Goal: Entertainment & Leisure: Consume media (video, audio)

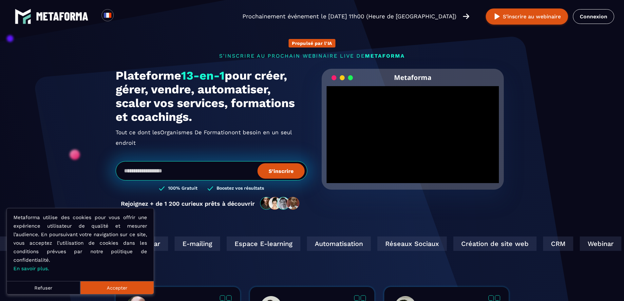
click at [512, 131] on div "Propulsé par l'IA s'inscrire au prochain webinaire live de METAFORMA Prochainem…" at bounding box center [312, 121] width 406 height 191
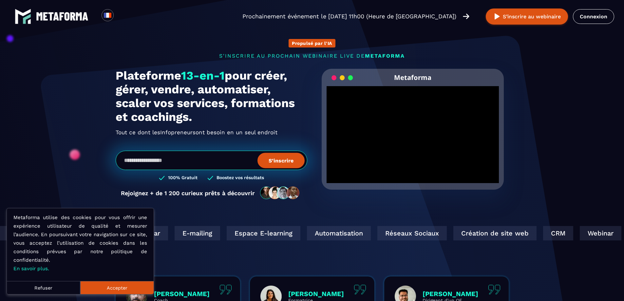
click at [150, 288] on button "Accepter" at bounding box center [116, 287] width 73 height 13
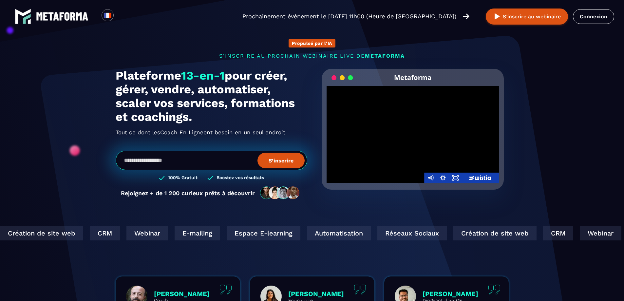
scroll to position [33, 0]
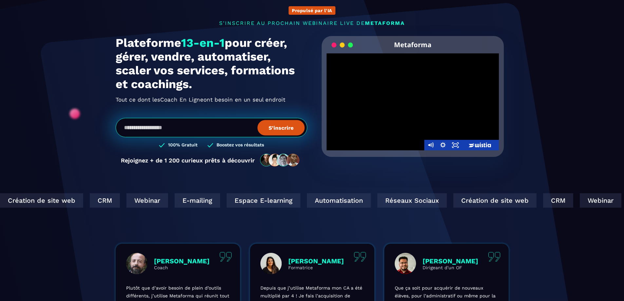
click at [397, 139] on div at bounding box center [413, 101] width 173 height 97
click at [399, 125] on div at bounding box center [413, 101] width 173 height 97
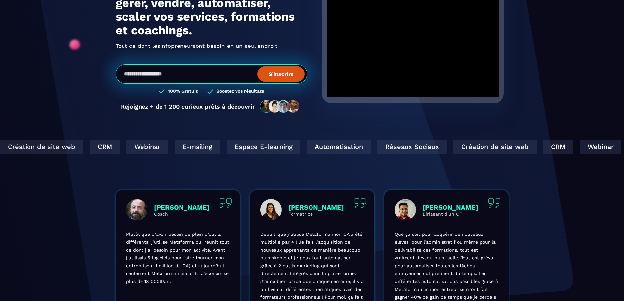
scroll to position [98, 0]
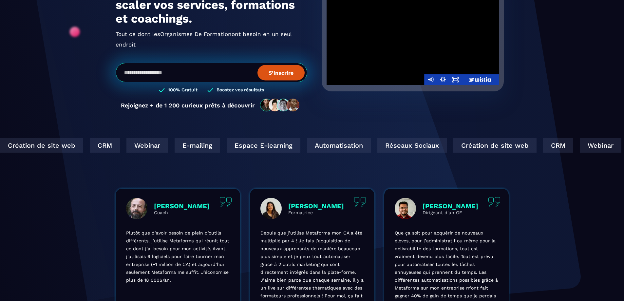
click at [403, 40] on div at bounding box center [413, 36] width 173 height 97
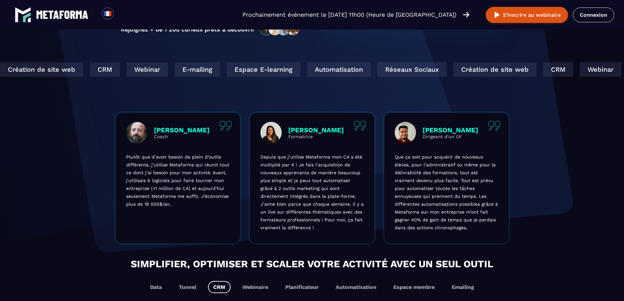
scroll to position [153, 0]
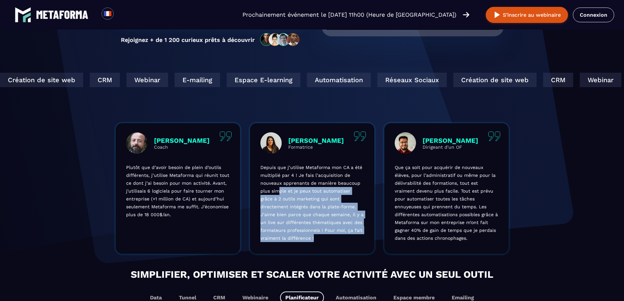
drag, startPoint x: 278, startPoint y: 190, endPoint x: 310, endPoint y: 237, distance: 57.1
click at [310, 237] on p "Depuis que j’utilise Metaforma mon CA a été multiplié par 4 ! Je fais l’acquisi…" at bounding box center [312, 202] width 104 height 79
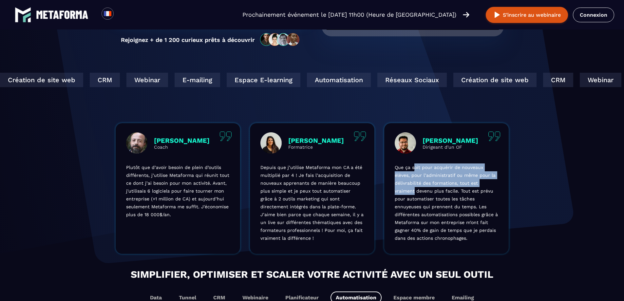
drag, startPoint x: 414, startPoint y: 169, endPoint x: 502, endPoint y: 183, distance: 89.3
click at [502, 183] on div "Julien Dirigeant d'un OF Que ça soit pour acquérir de nouveaux élèves, pour l’a…" at bounding box center [446, 188] width 124 height 131
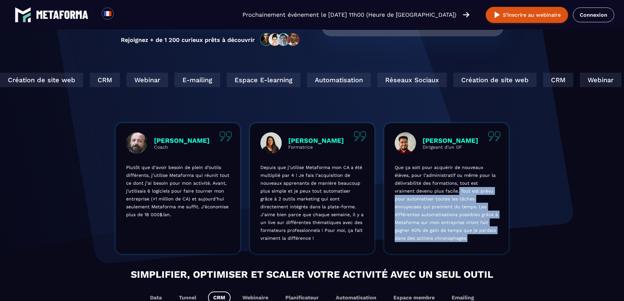
drag, startPoint x: 437, startPoint y: 192, endPoint x: 448, endPoint y: 239, distance: 47.9
click at [448, 239] on p "Que ça soit pour acquérir de nouveaux élèves, pour l’administratif ou même pour…" at bounding box center [447, 202] width 104 height 79
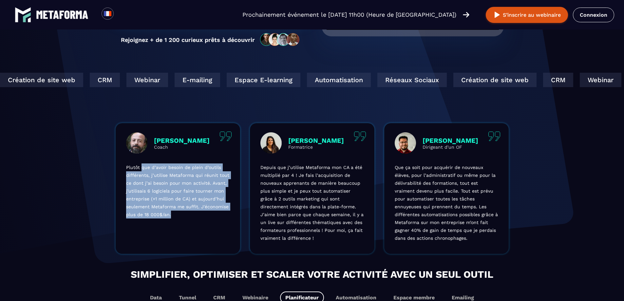
drag, startPoint x: 142, startPoint y: 167, endPoint x: 203, endPoint y: 213, distance: 76.7
click at [203, 213] on p "Plutôt que d’avoir besoin de plein d’outils différents, j’utilise Metaforma qui…" at bounding box center [178, 190] width 104 height 55
click at [201, 215] on p "Plutôt que d’avoir besoin de plein d’outils différents, j’utilise Metaforma qui…" at bounding box center [178, 190] width 104 height 55
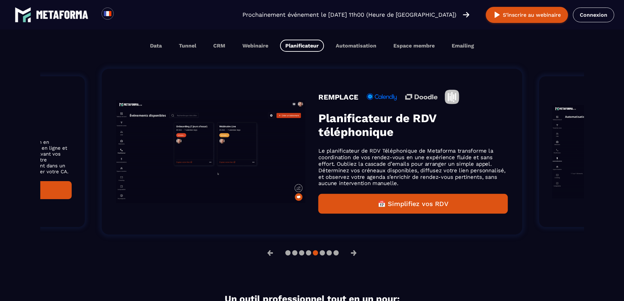
scroll to position [415, 0]
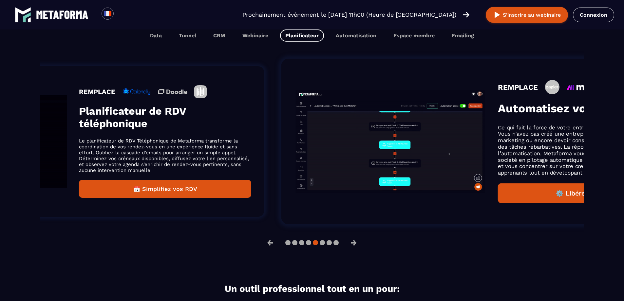
drag, startPoint x: 483, startPoint y: 133, endPoint x: 237, endPoint y: 131, distance: 246.3
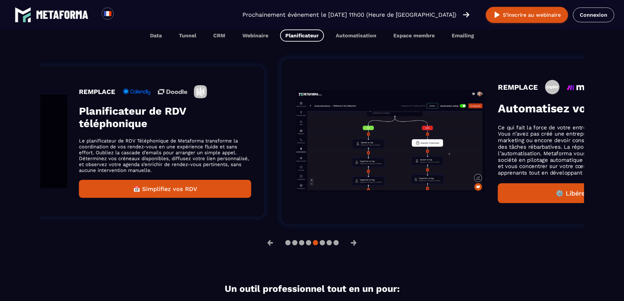
click at [244, 131] on div "REMPLACE Planificateur de RDV téléphonique Le planificateur de RDV Téléphonique…" at bounding box center [165, 141] width 172 height 113
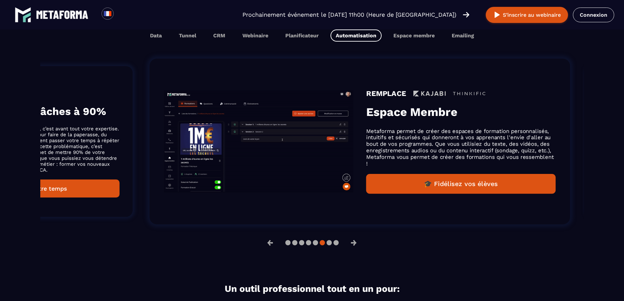
drag, startPoint x: 491, startPoint y: 103, endPoint x: 119, endPoint y: 97, distance: 372.8
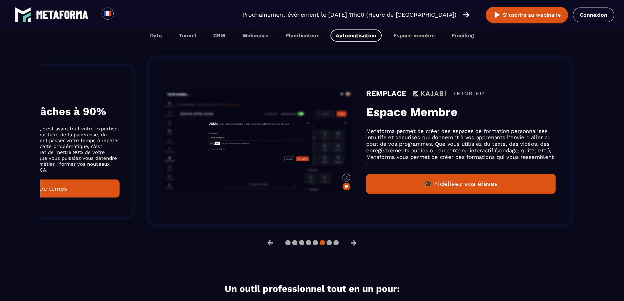
click at [119, 97] on div "REMPLACE" at bounding box center [33, 91] width 172 height 13
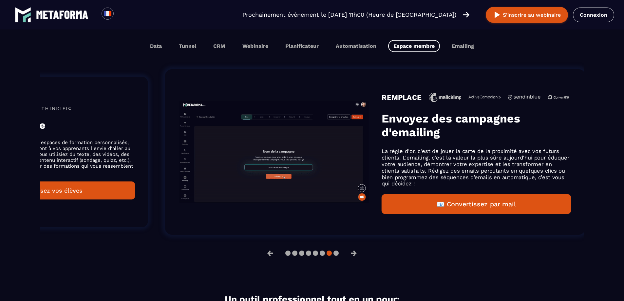
drag, startPoint x: 480, startPoint y: 106, endPoint x: 122, endPoint y: 95, distance: 358.2
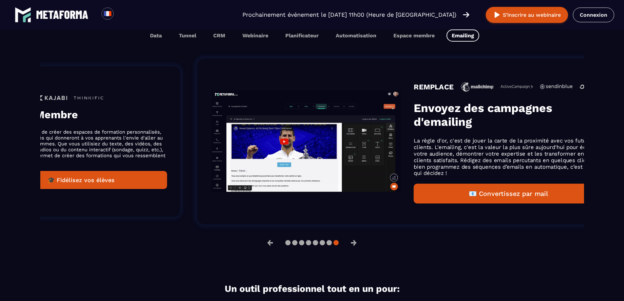
drag, startPoint x: 366, startPoint y: 102, endPoint x: 768, endPoint y: 115, distance: 402.8
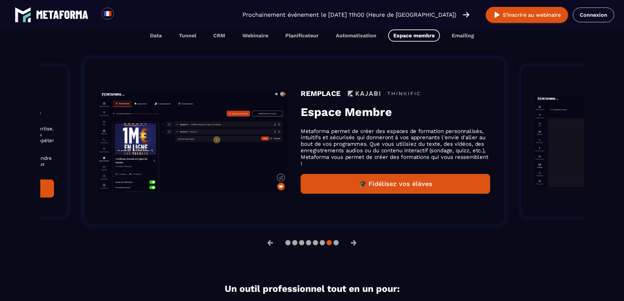
drag, startPoint x: 487, startPoint y: 124, endPoint x: 227, endPoint y: 121, distance: 260.8
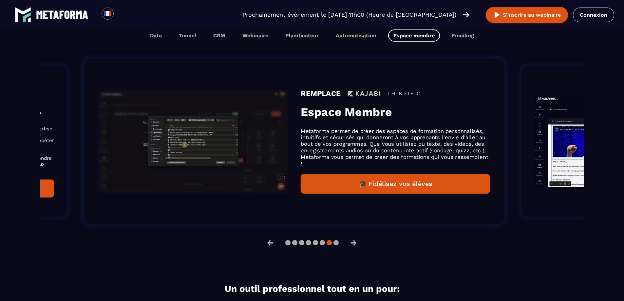
click at [301, 121] on div "REMPLACE Espace Membre Metaforma permet de créer des espaces de formation perso…" at bounding box center [395, 141] width 189 height 104
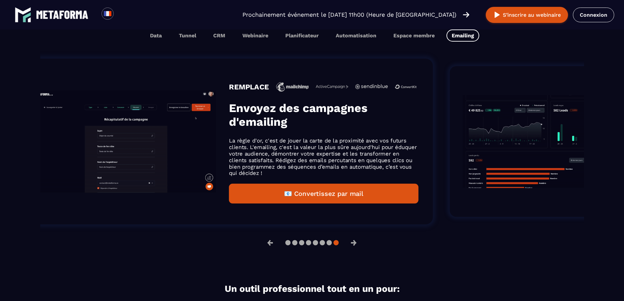
drag, startPoint x: 479, startPoint y: 128, endPoint x: 262, endPoint y: 95, distance: 219.8
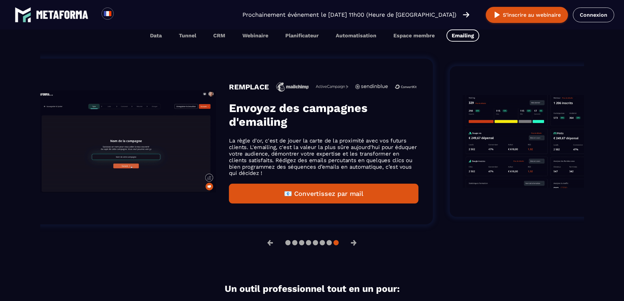
click at [262, 95] on div "REMPLACE Envoyez des campagnes d'emailing La règle d'or, c'est de jouer la cart…" at bounding box center [323, 142] width 189 height 124
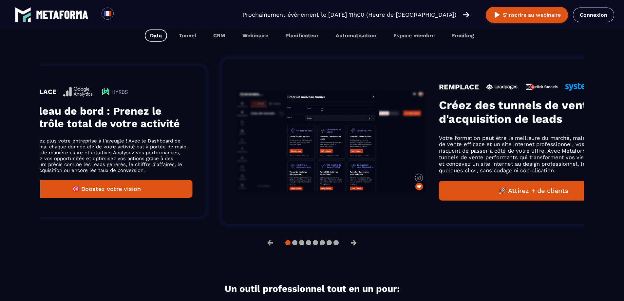
drag, startPoint x: 476, startPoint y: 95, endPoint x: 110, endPoint y: 96, distance: 365.9
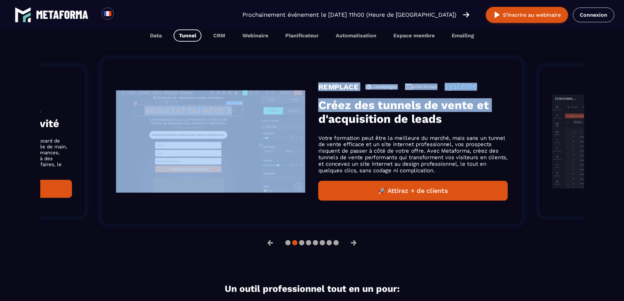
drag, startPoint x: 138, startPoint y: 96, endPoint x: 319, endPoint y: 114, distance: 181.7
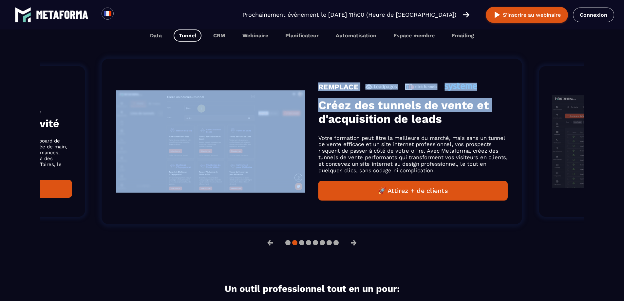
click at [319, 114] on div "REMPLACE Créez des tunnels de vente et d'acquisition de leads Votre formation p…" at bounding box center [312, 142] width 421 height 166
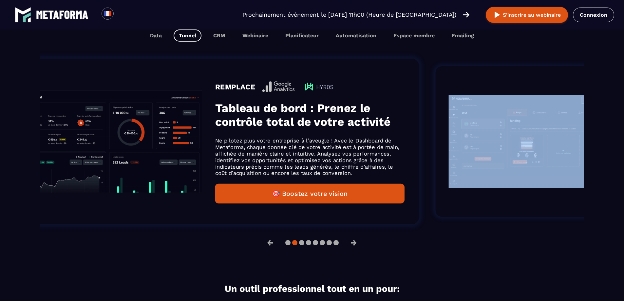
drag, startPoint x: 218, startPoint y: 80, endPoint x: 533, endPoint y: 86, distance: 314.9
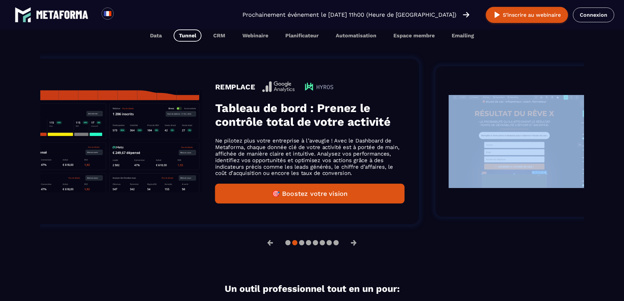
click at [533, 86] on div "REMPLACE Créez des tunnels de vente et d'acquisition de leads Votre formation p…" at bounding box center [627, 141] width 382 height 151
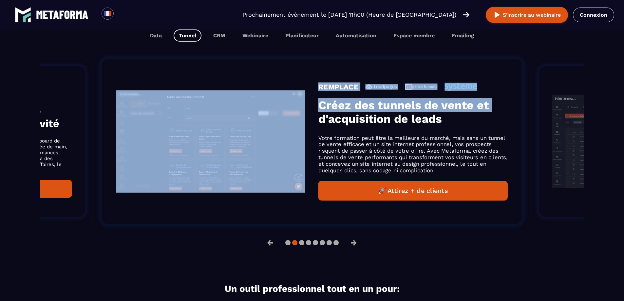
click at [309, 72] on div "REMPLACE Créez des tunnels de vente et d'acquisition de leads Votre formation p…" at bounding box center [312, 142] width 421 height 166
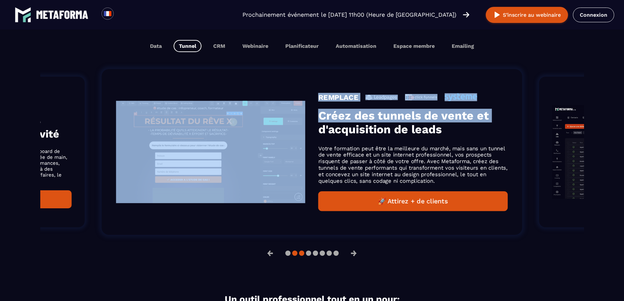
click at [300, 256] on button at bounding box center [301, 253] width 5 height 5
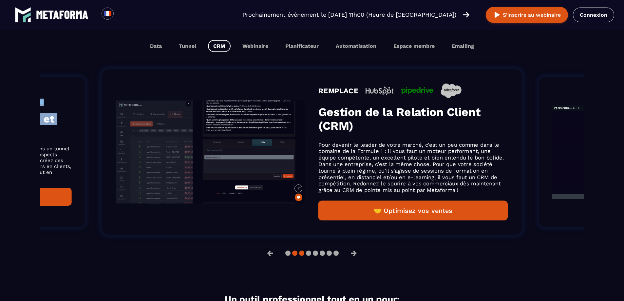
click at [295, 256] on button at bounding box center [294, 253] width 5 height 5
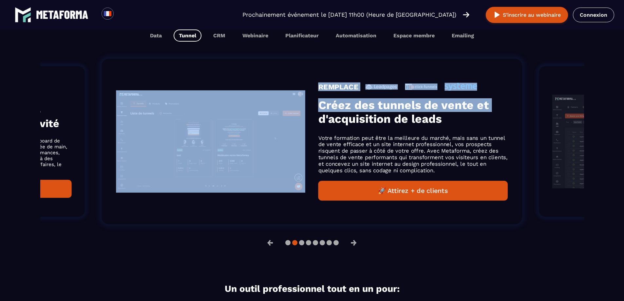
click at [368, 156] on p "Votre formation peut être la meilleure du marché, mais sans un tunnel de vente …" at bounding box center [412, 154] width 189 height 39
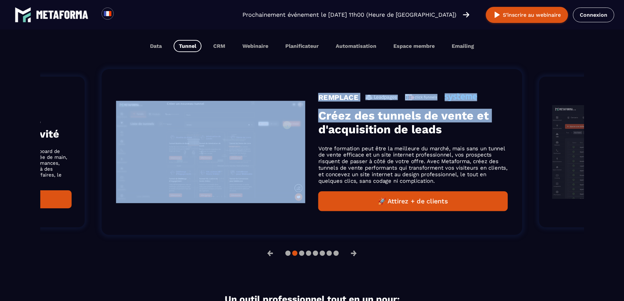
click at [371, 113] on h3 "Créez des tunnels de vente et d'acquisition de leads" at bounding box center [412, 123] width 189 height 28
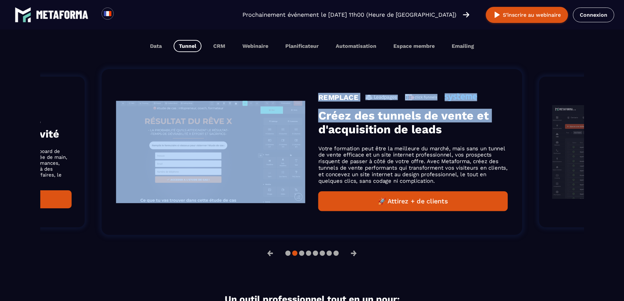
drag, startPoint x: 371, startPoint y: 113, endPoint x: 361, endPoint y: 121, distance: 11.9
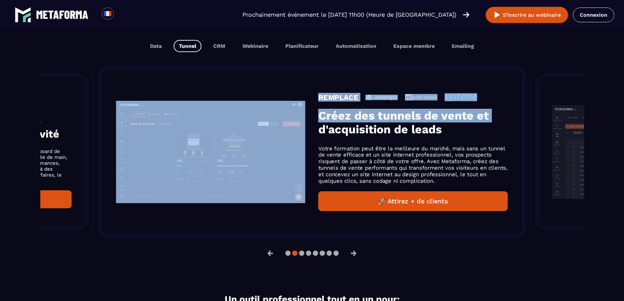
click at [361, 121] on h3 "Créez des tunnels de vente et d'acquisition de leads" at bounding box center [412, 123] width 189 height 28
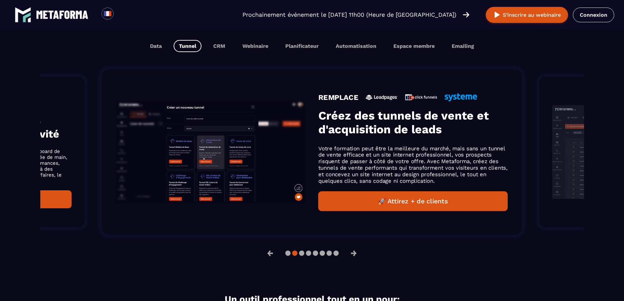
click at [357, 133] on h3 "Créez des tunnels de vente et d'acquisition de leads" at bounding box center [412, 123] width 189 height 28
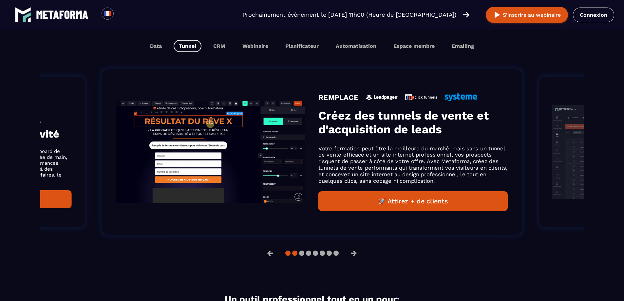
click at [287, 255] on button at bounding box center [287, 253] width 5 height 5
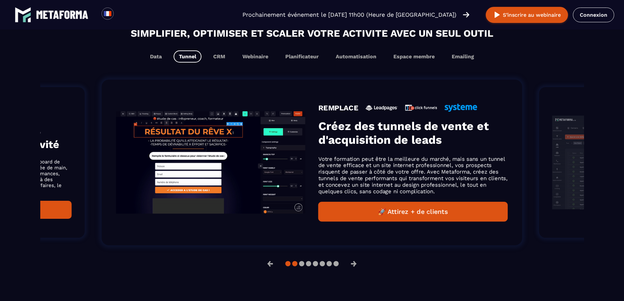
scroll to position [415, 0]
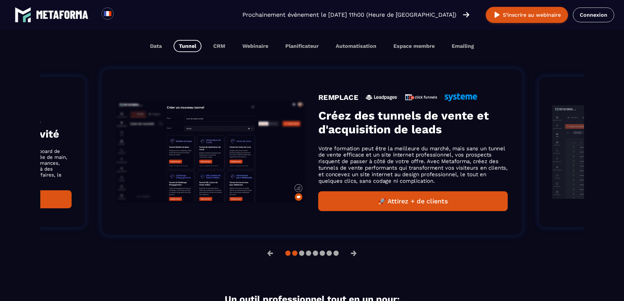
click at [288, 253] on button at bounding box center [287, 253] width 5 height 5
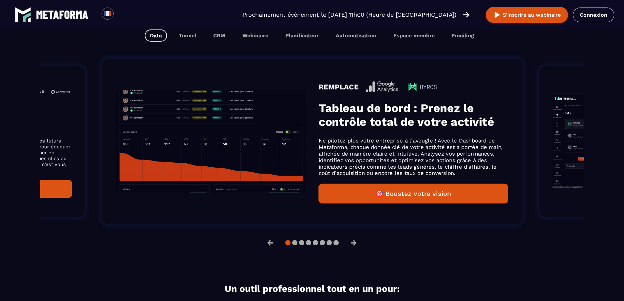
scroll to position [405, 0]
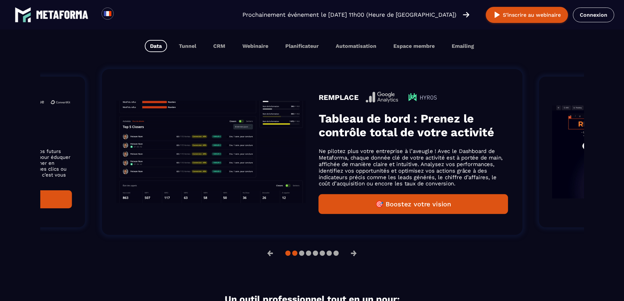
click at [294, 255] on button at bounding box center [294, 253] width 5 height 5
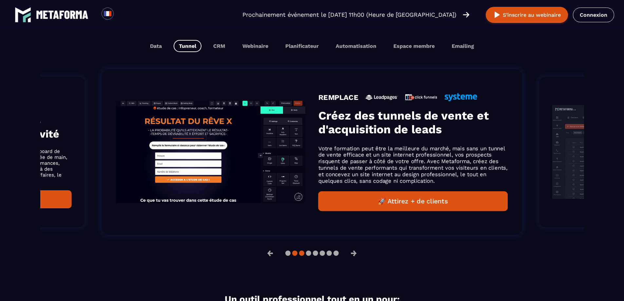
click at [301, 254] on button at bounding box center [301, 253] width 5 height 5
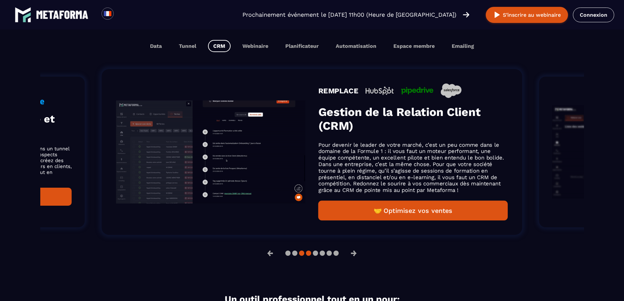
click at [310, 253] on button at bounding box center [308, 253] width 5 height 5
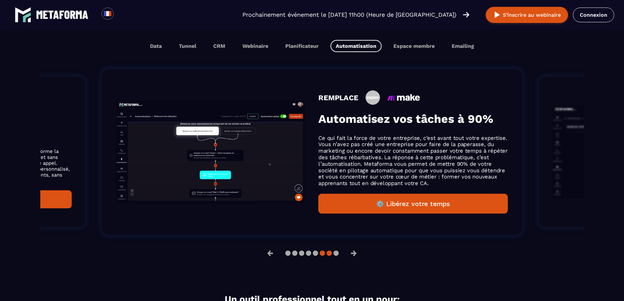
click at [329, 256] on button at bounding box center [329, 253] width 5 height 5
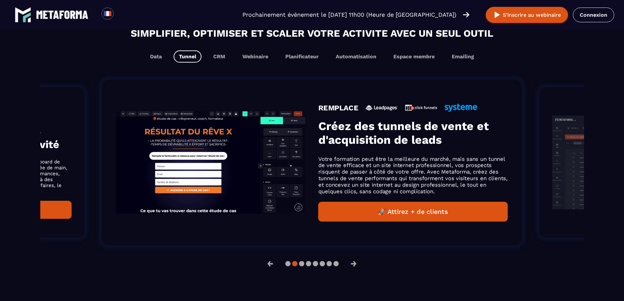
scroll to position [415, 0]
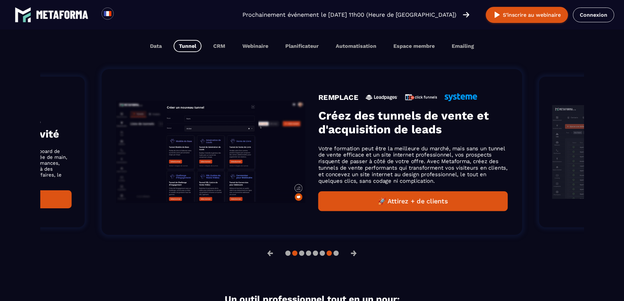
click at [329, 255] on button at bounding box center [329, 253] width 5 height 5
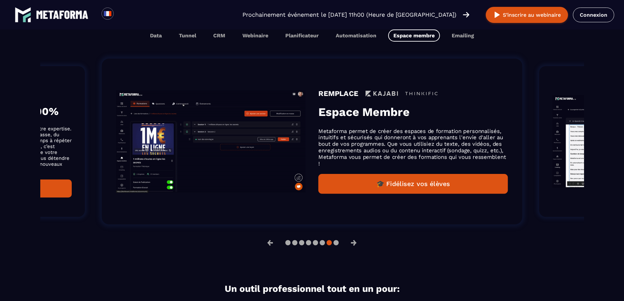
scroll to position [405, 0]
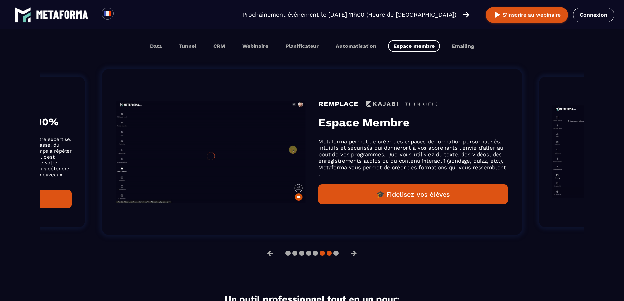
click at [321, 255] on button at bounding box center [322, 253] width 5 height 5
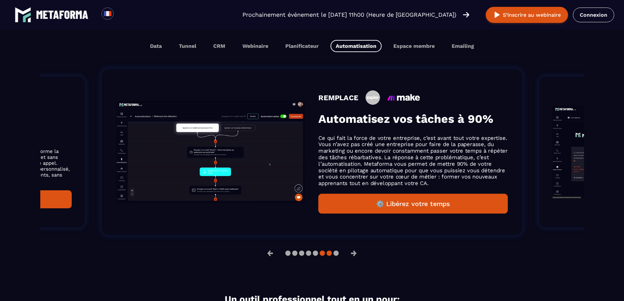
click at [330, 255] on button at bounding box center [329, 253] width 5 height 5
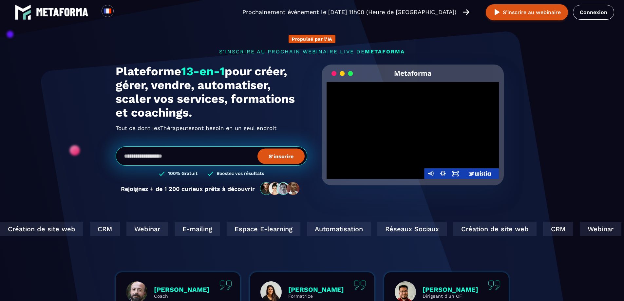
scroll to position [0, 0]
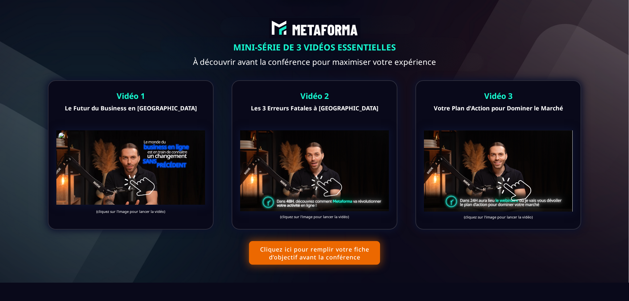
click at [122, 172] on img at bounding box center [130, 167] width 149 height 74
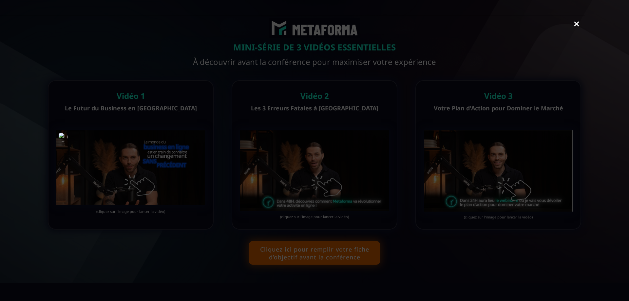
scroll to position [40, 0]
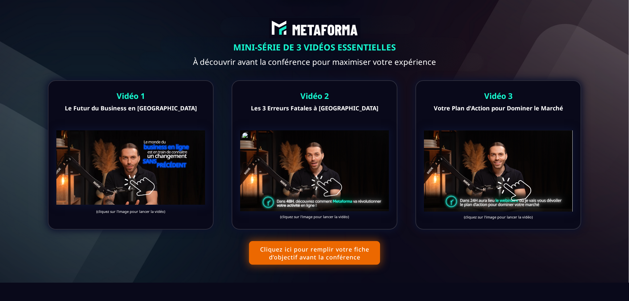
click at [335, 159] on img at bounding box center [314, 170] width 149 height 81
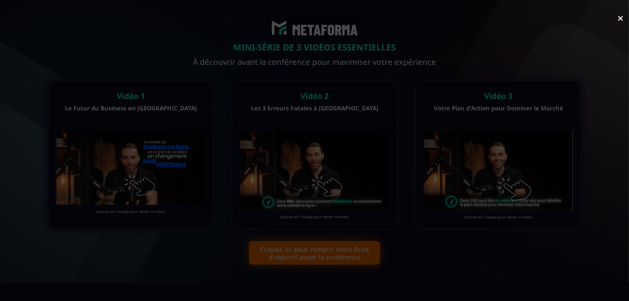
scroll to position [33, 0]
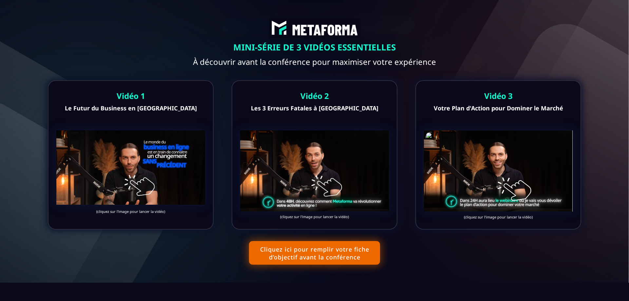
click at [497, 155] on img at bounding box center [498, 170] width 149 height 81
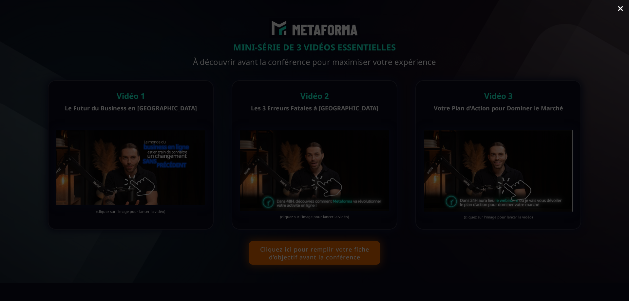
scroll to position [33, 0]
